Goal: Information Seeking & Learning: Learn about a topic

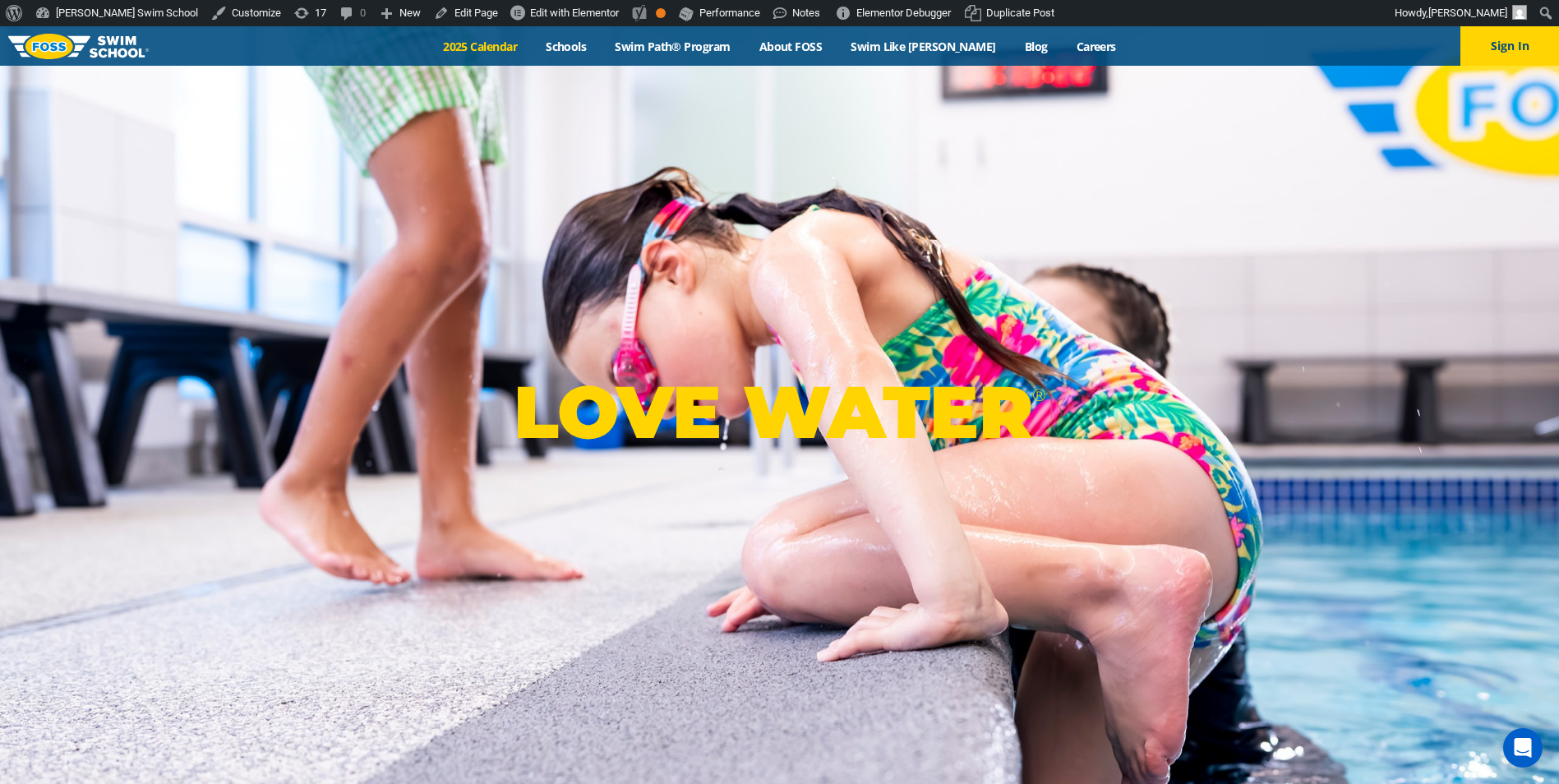
click at [492, 46] on link "2025 Calendar" at bounding box center [481, 46] width 103 height 15
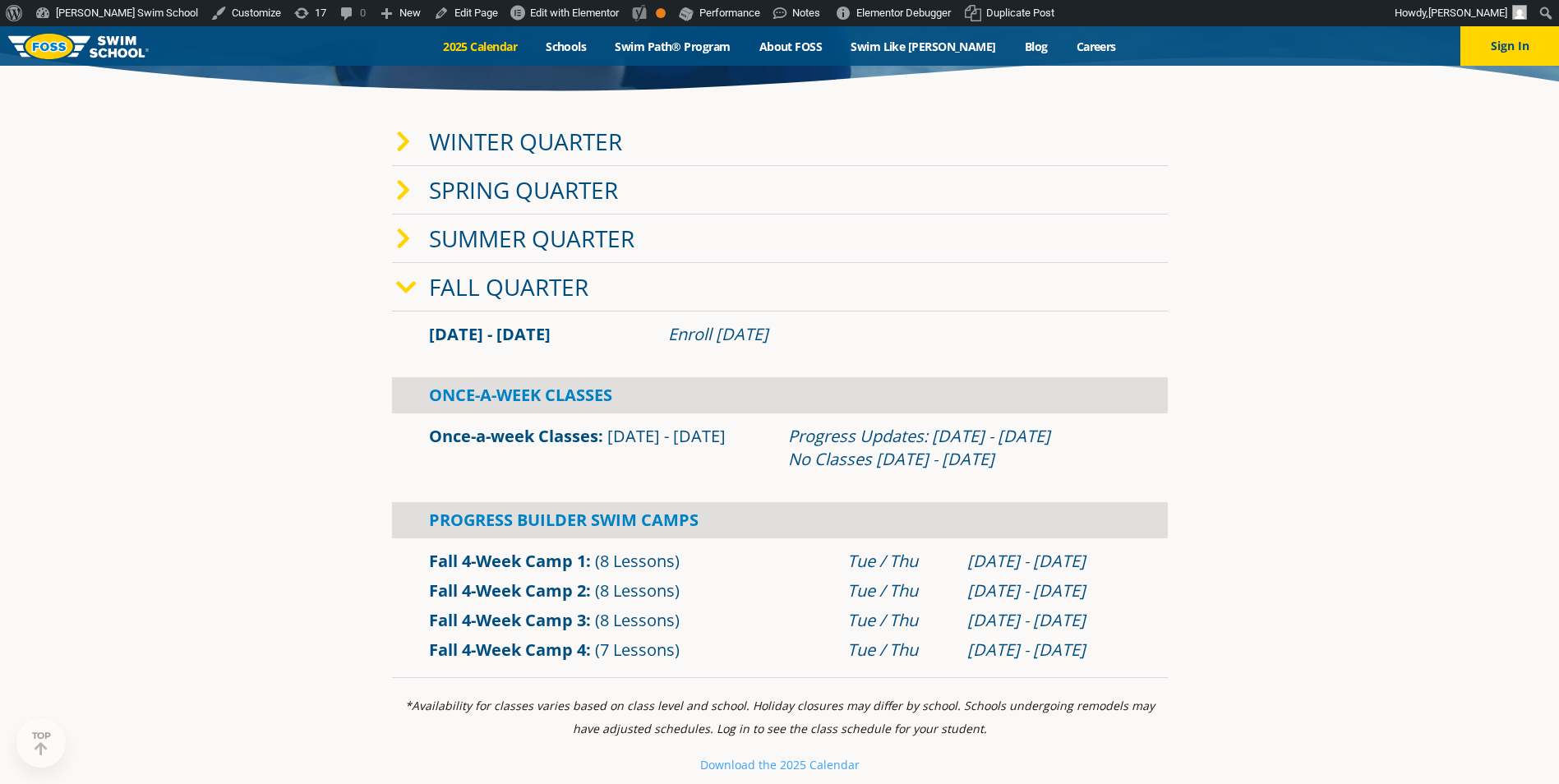
scroll to position [493, 0]
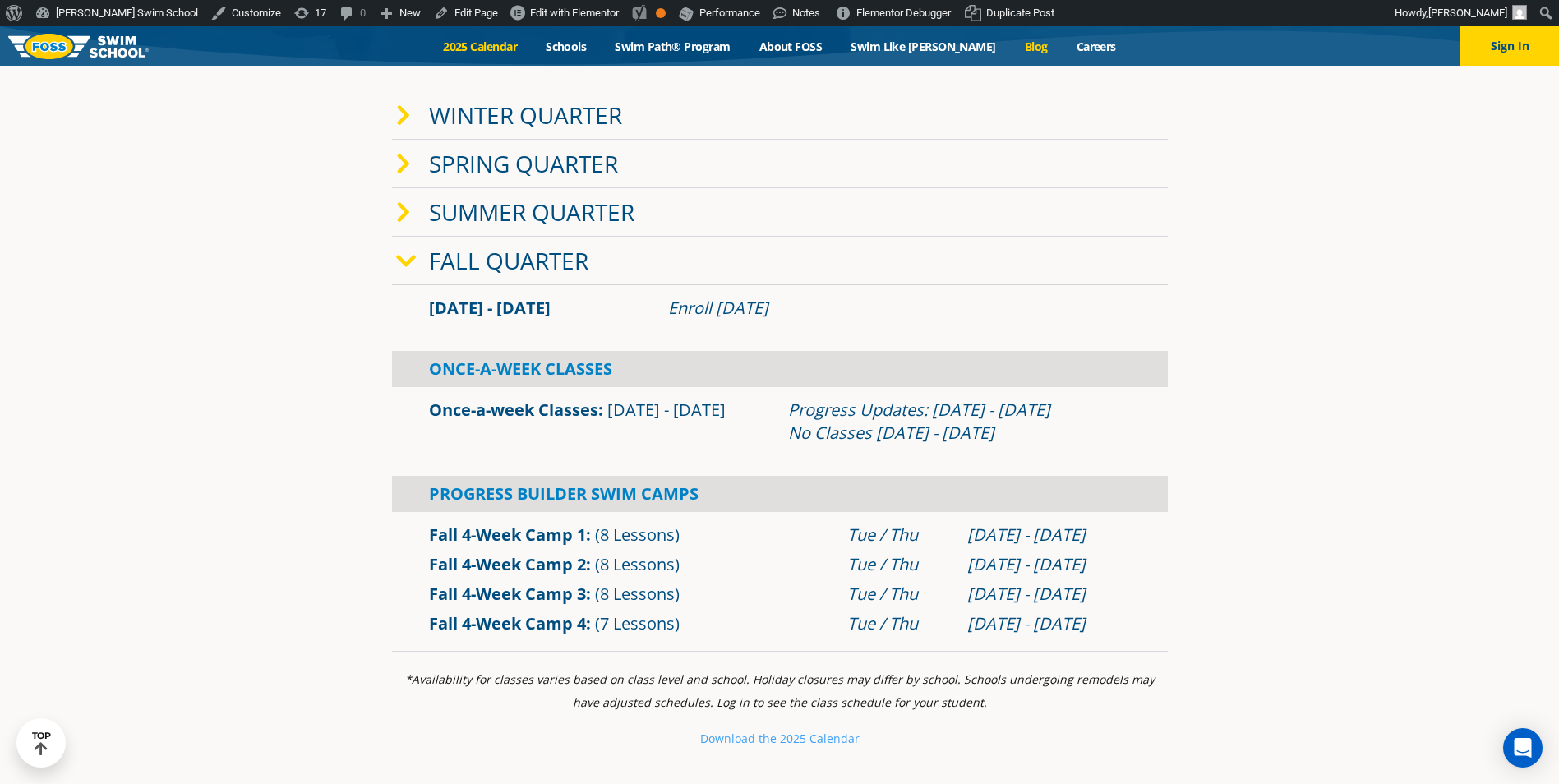
click at [1010, 46] on link "Blog" at bounding box center [1036, 46] width 52 height 15
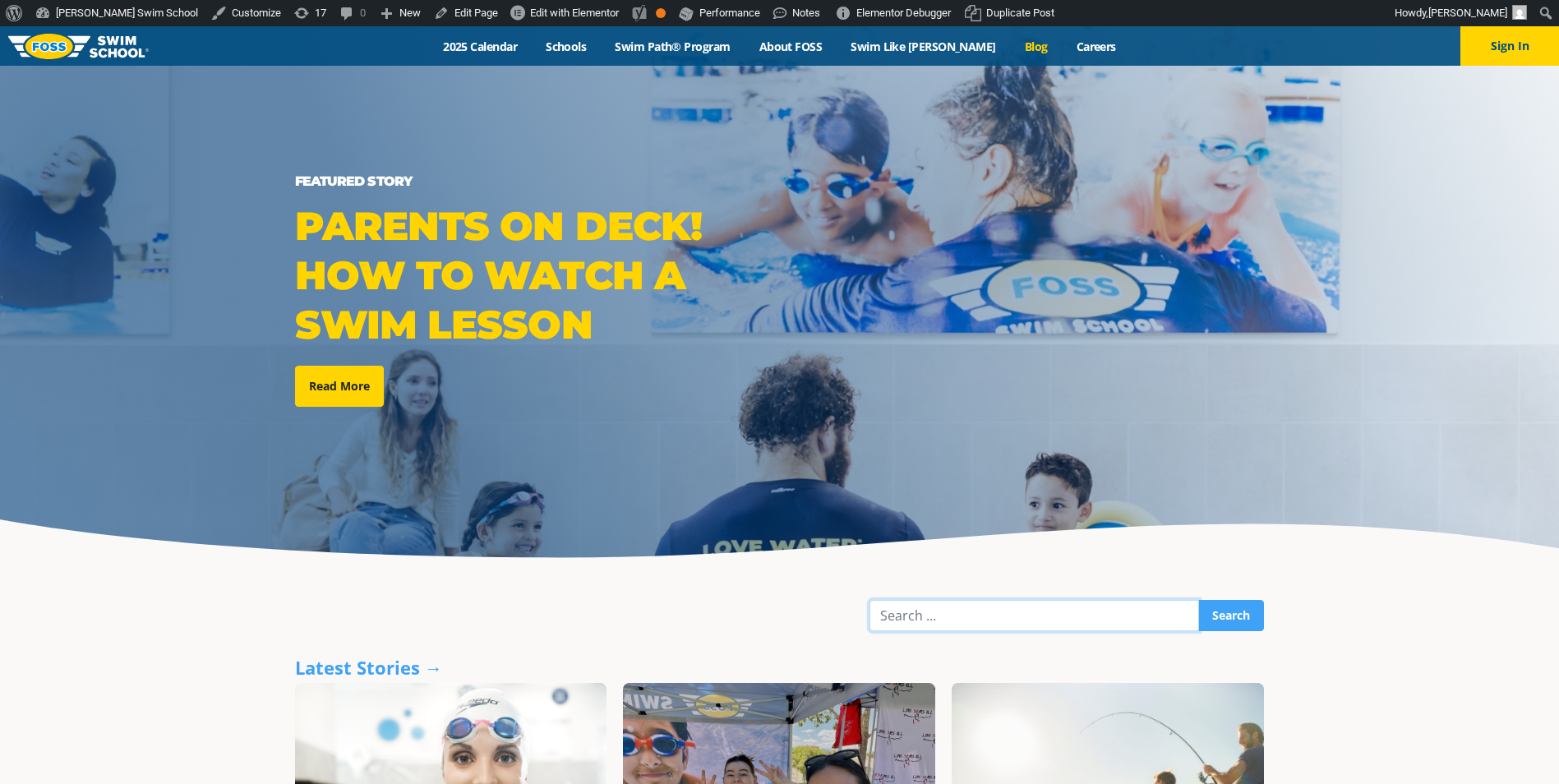
click at [1099, 606] on input "Search" at bounding box center [1034, 616] width 330 height 31
type input "progress updates"
click at [1198, 600] on input "Search" at bounding box center [1231, 616] width 66 height 31
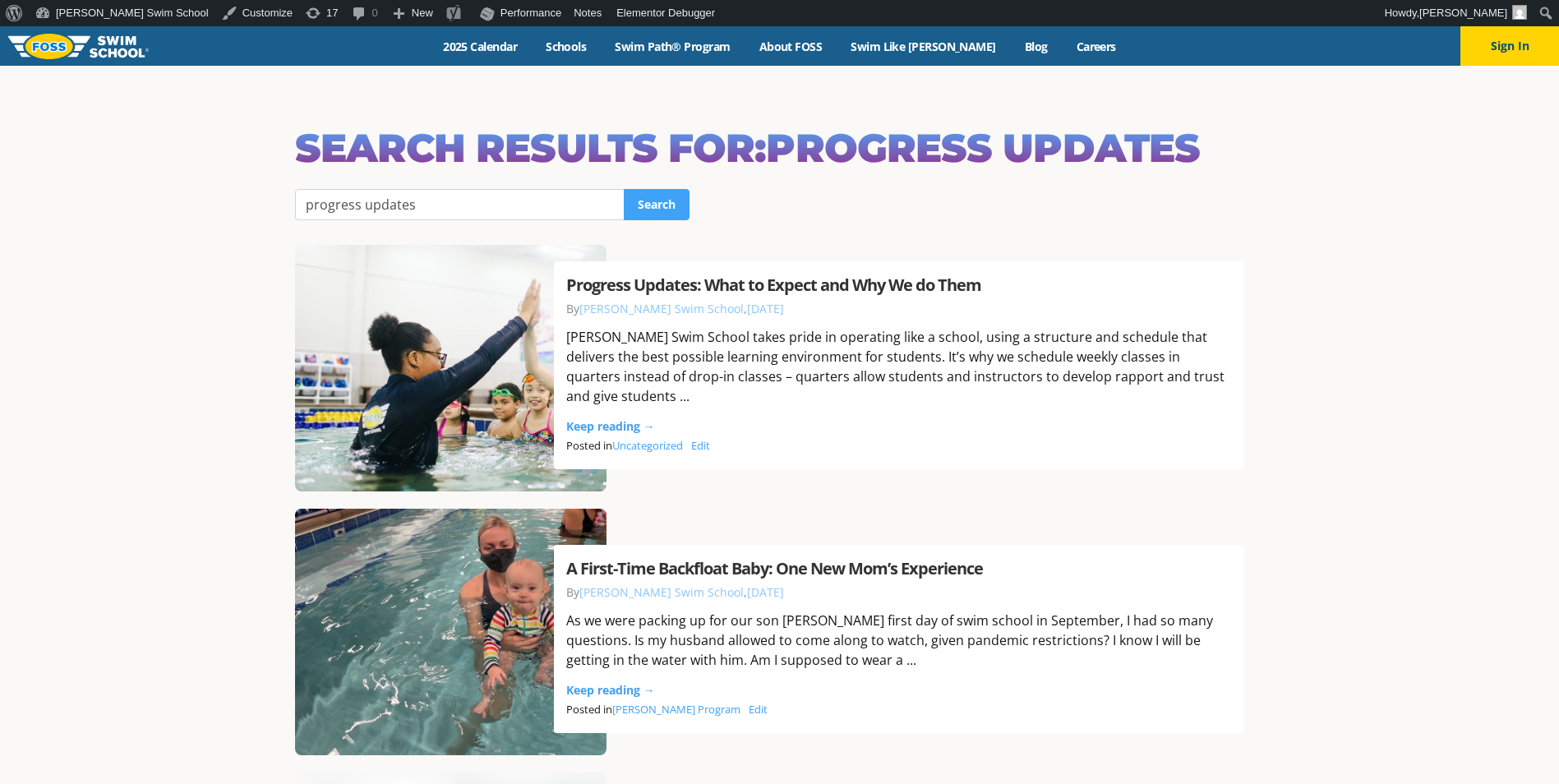
click at [733, 295] on link "Progress Updates: What to Expect and Why We do Them" at bounding box center [773, 285] width 415 height 22
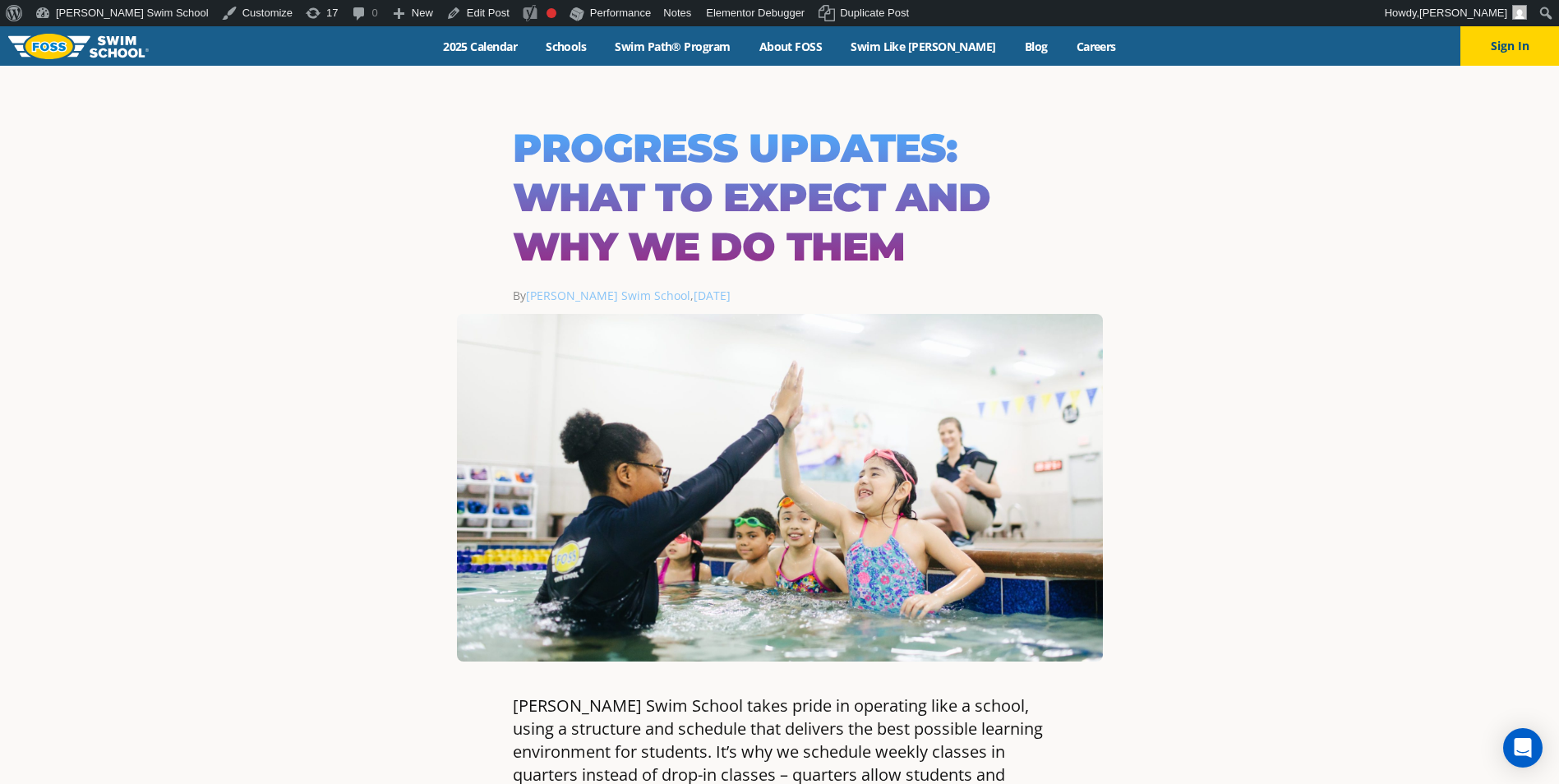
click at [996, 54] on div "Menu 2025 Calendar Schools Swim Path® Program About FOSS Swim Like Regan Blog C…" at bounding box center [779, 46] width 1559 height 40
click at [1010, 46] on link "Blog" at bounding box center [1036, 46] width 52 height 15
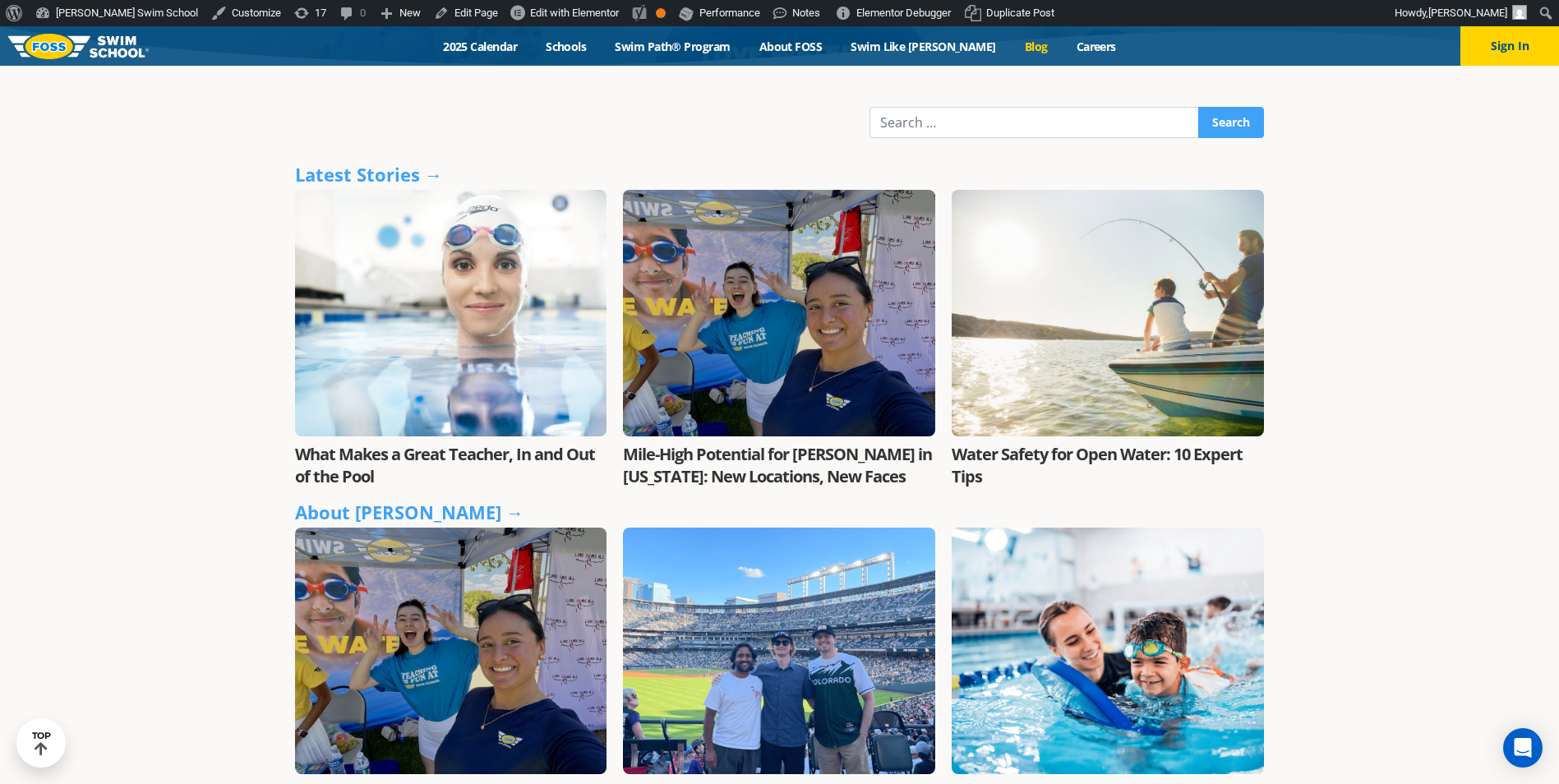
click at [514, 458] on link "What Makes a Great Teacher, In and Out of the Pool" at bounding box center [445, 465] width 300 height 45
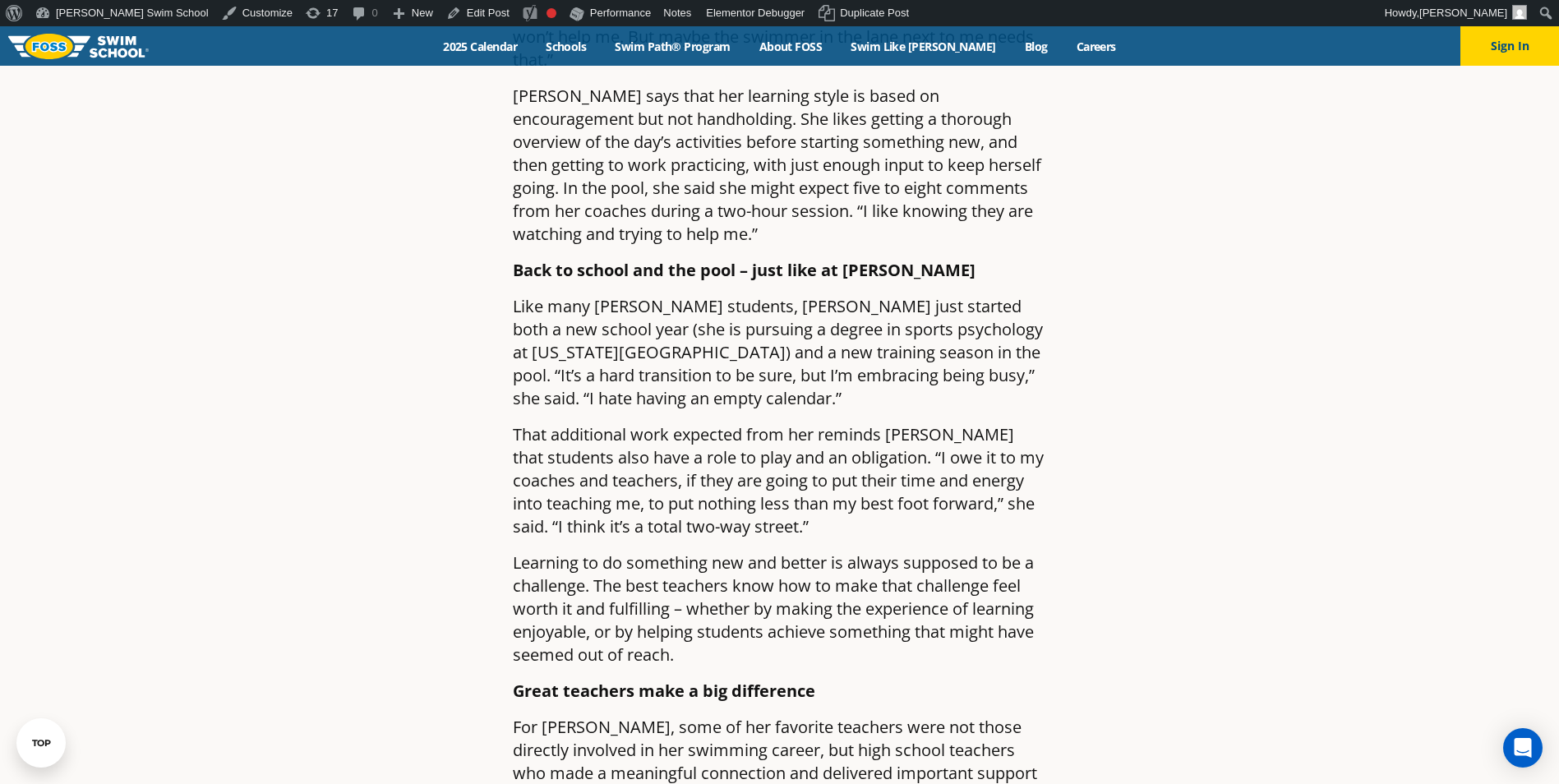
scroll to position [1397, 0]
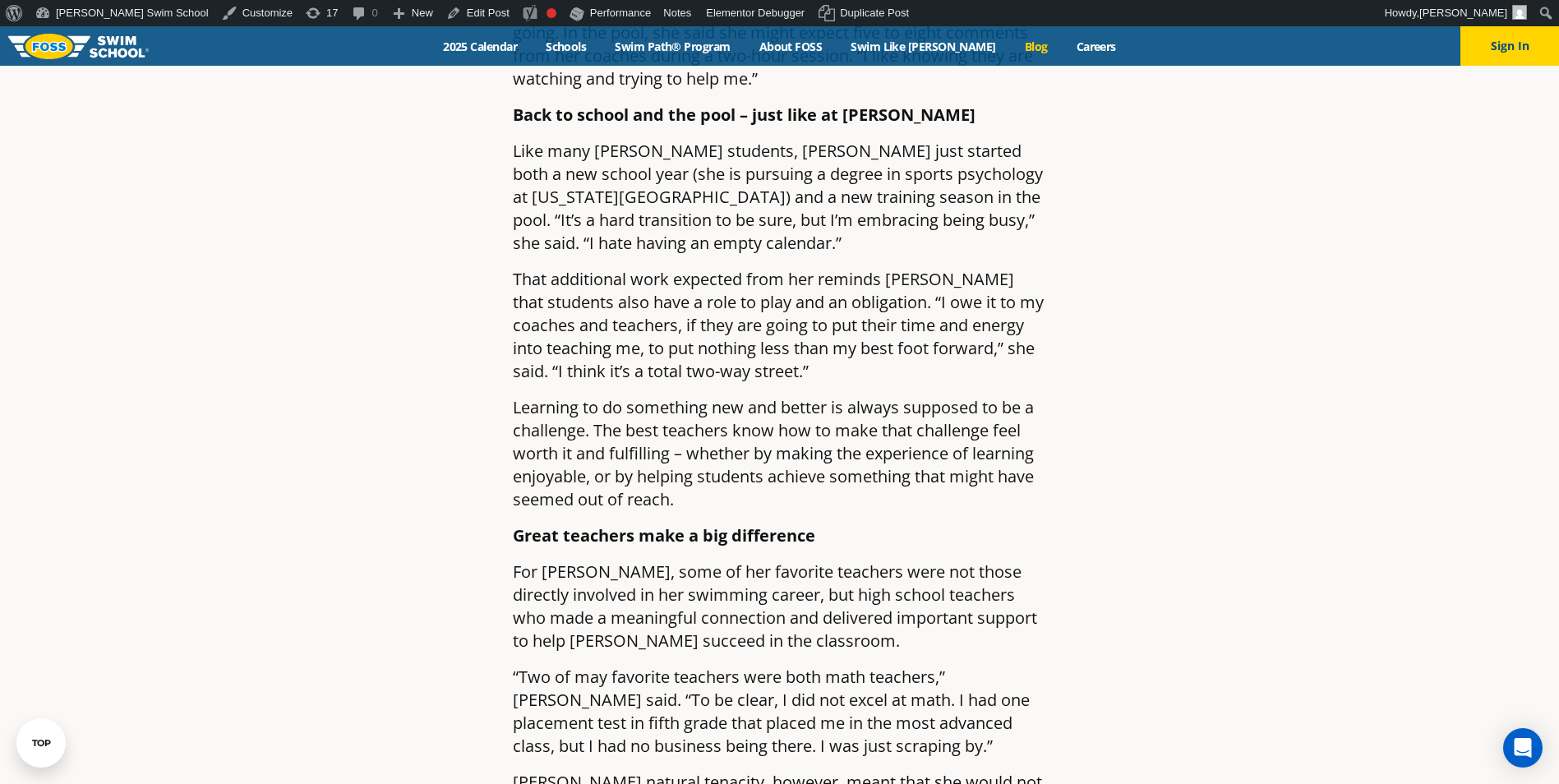
click at [1010, 39] on link "Blog" at bounding box center [1036, 46] width 52 height 15
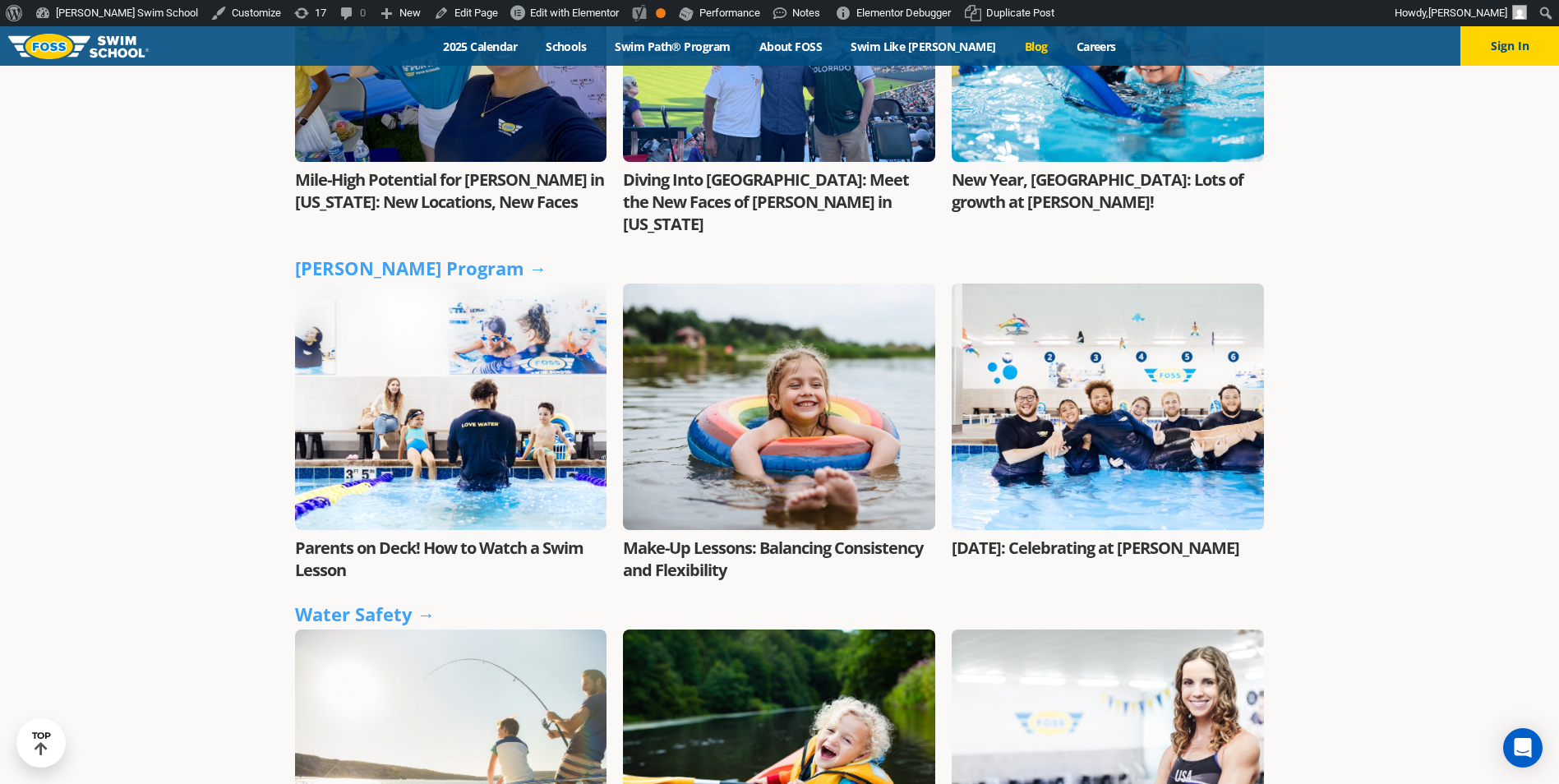
scroll to position [1232, 0]
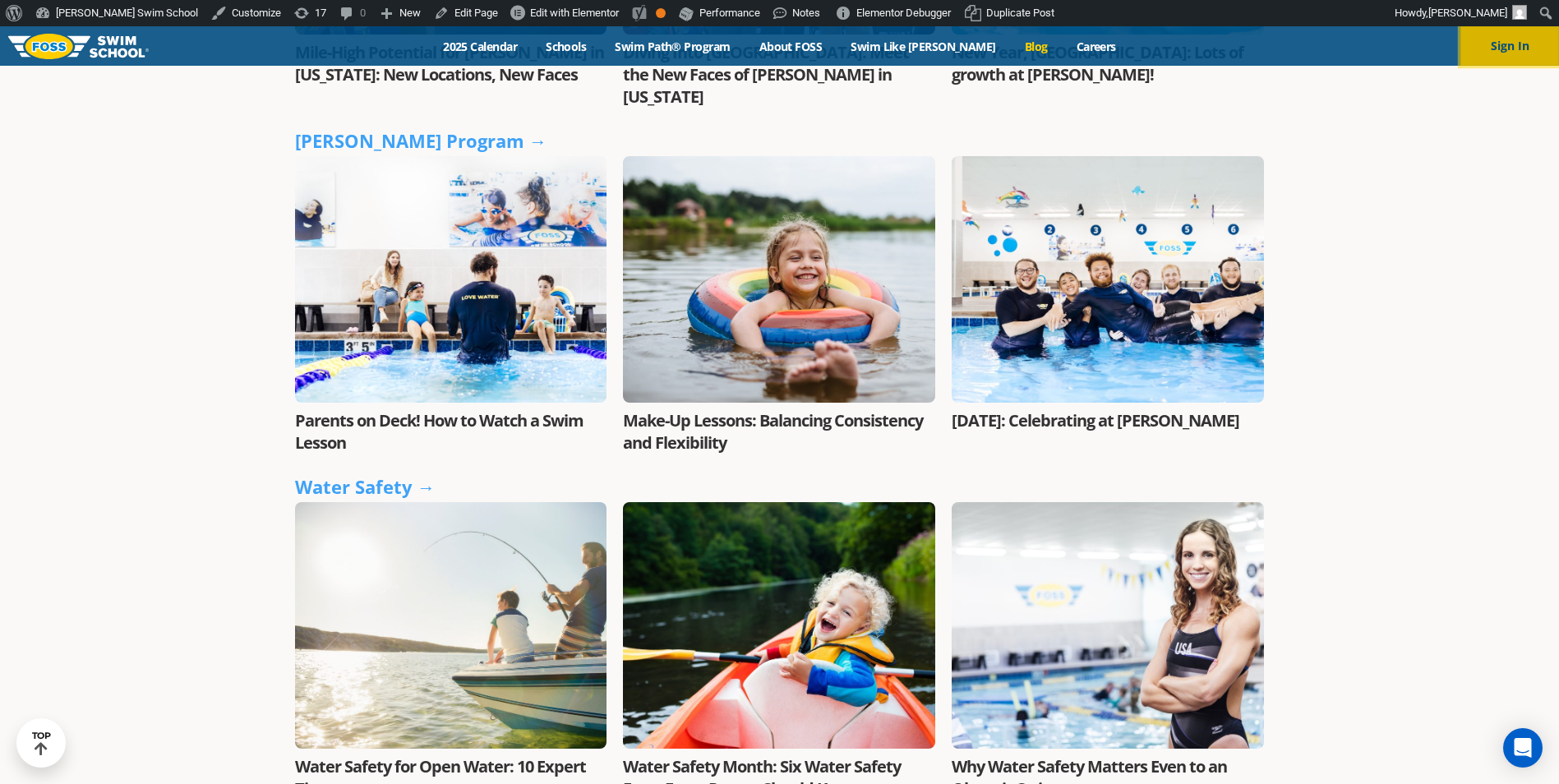
click at [1497, 40] on button "Sign In" at bounding box center [1509, 46] width 99 height 40
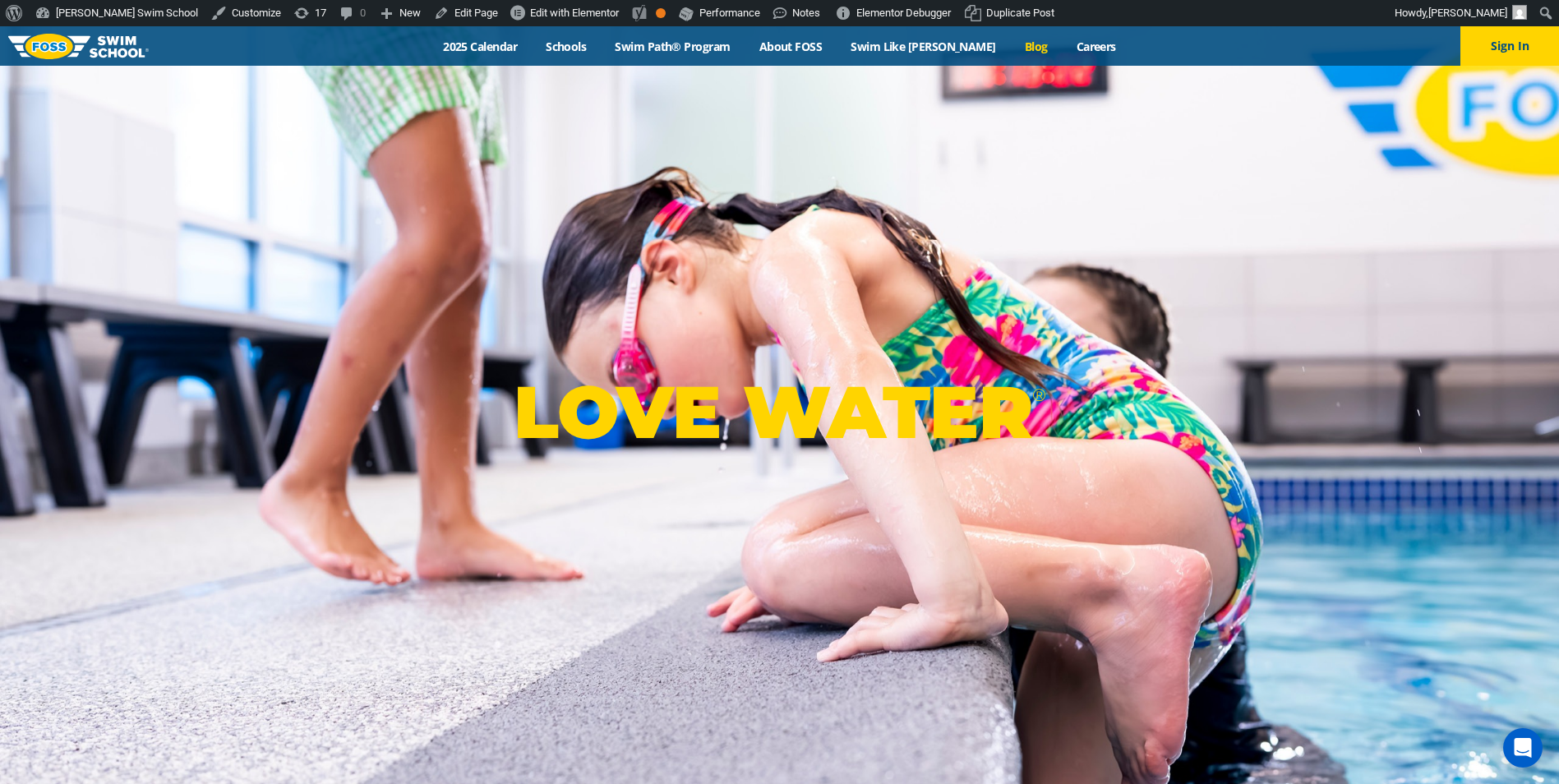
click at [1010, 47] on link "Blog" at bounding box center [1036, 46] width 52 height 15
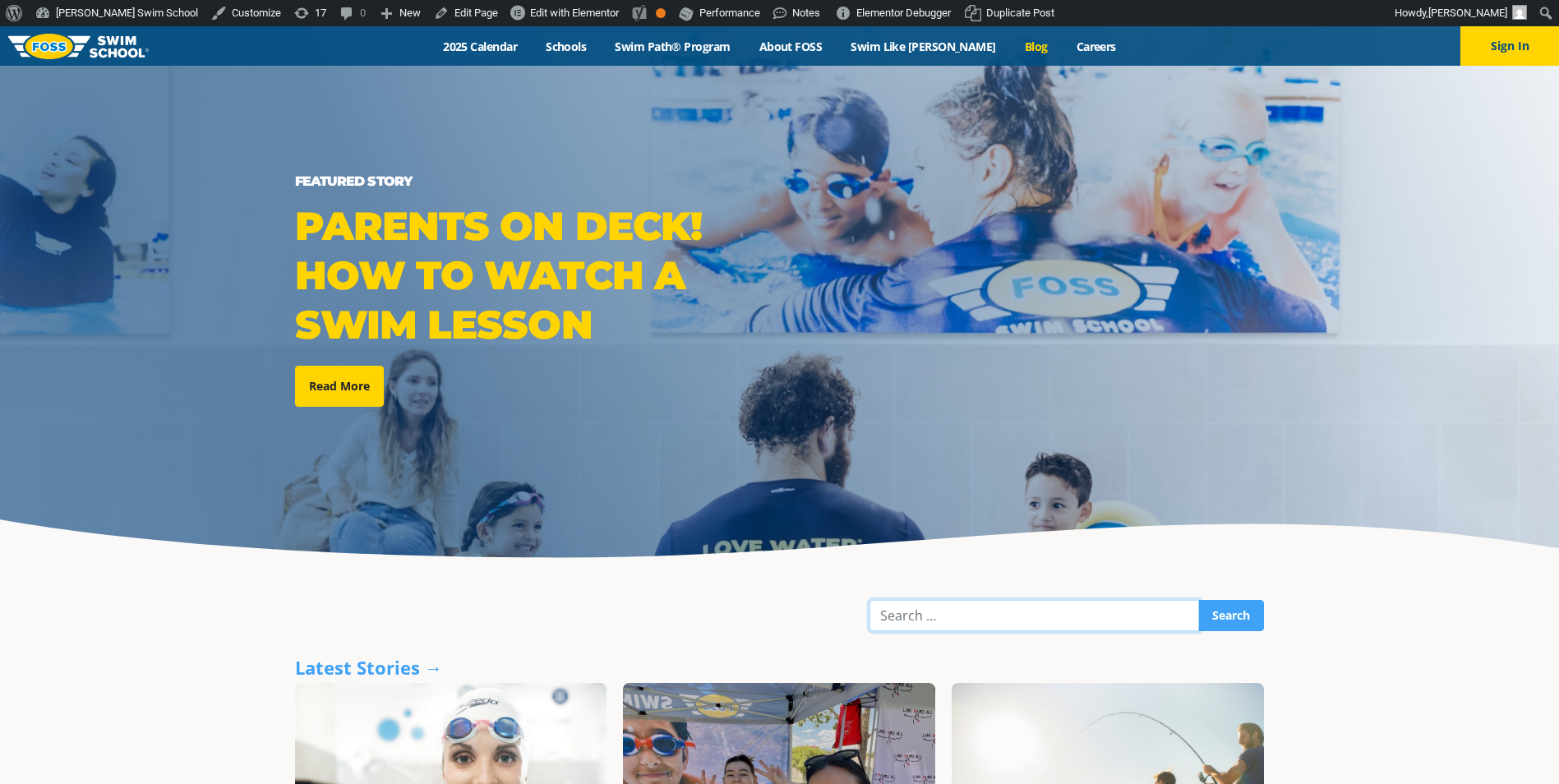
drag, startPoint x: 0, startPoint y: 0, endPoint x: 1091, endPoint y: 606, distance: 1248.0
click at [1091, 606] on input "Search" at bounding box center [1034, 616] width 330 height 31
type input "repetition"
click at [1198, 600] on input "Search" at bounding box center [1231, 616] width 66 height 31
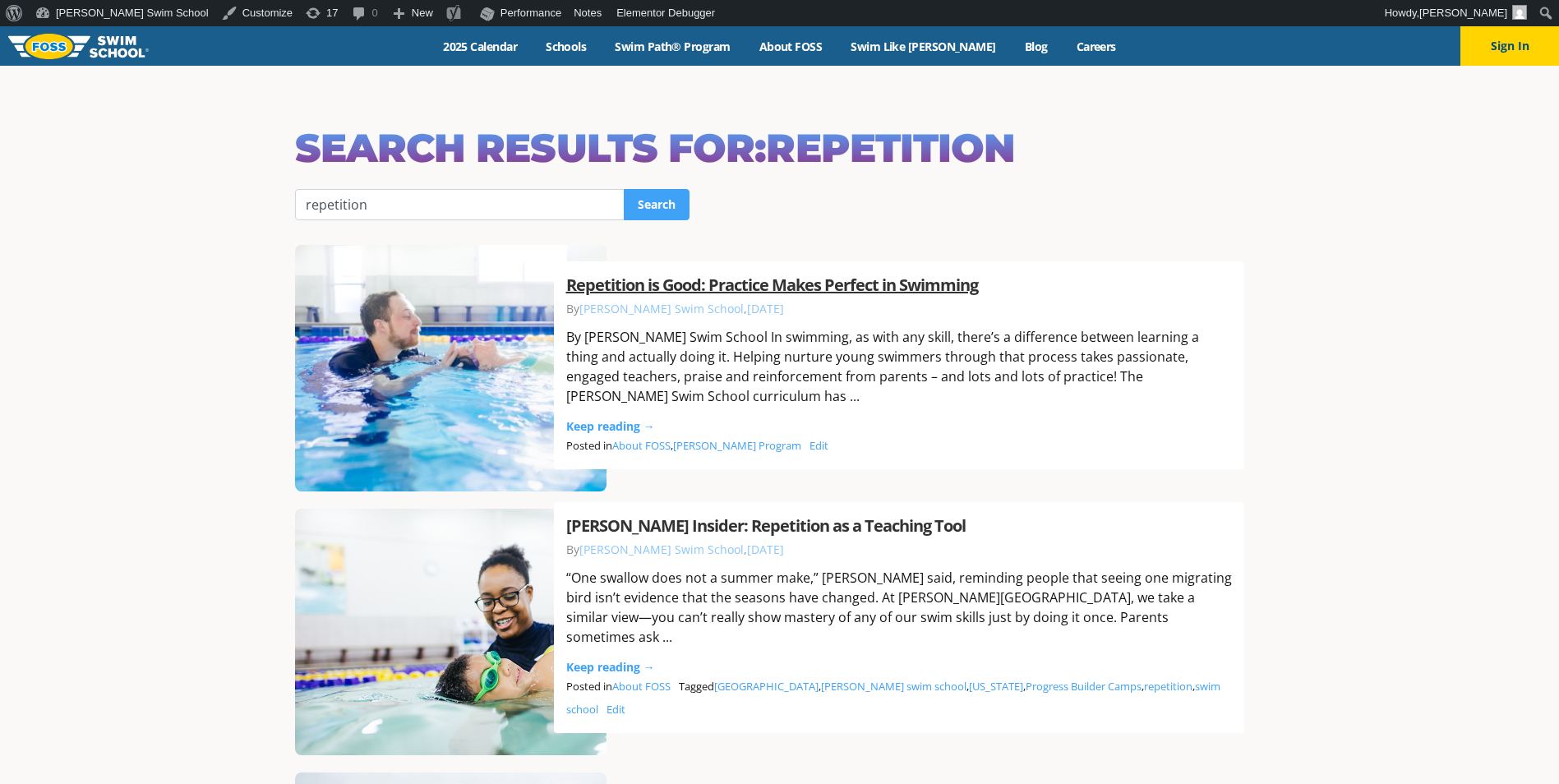
click at [862, 279] on link "Repetition is Good: Practice Makes Perfect in Swimming" at bounding box center [771, 285] width 411 height 22
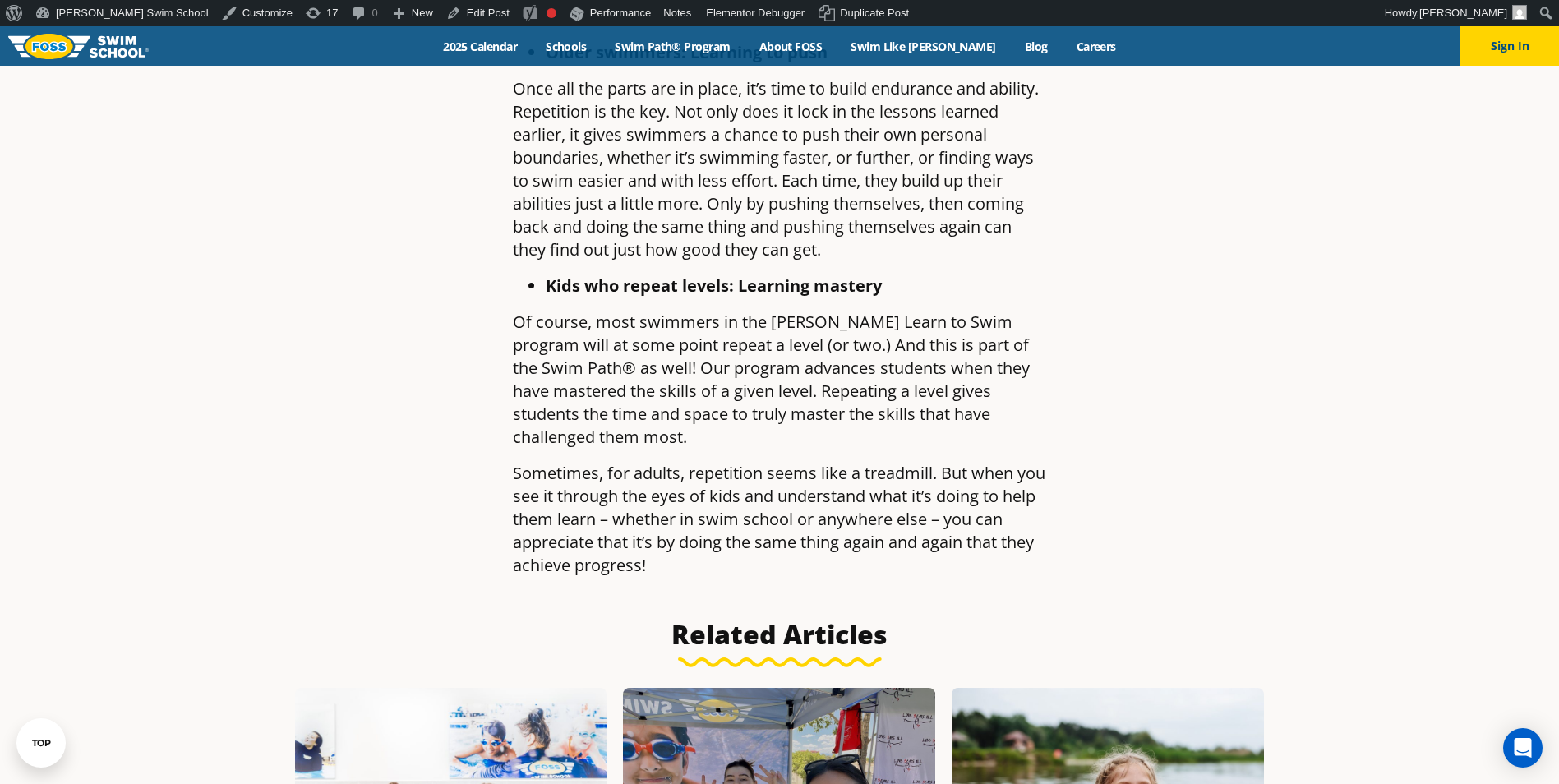
scroll to position [1479, 0]
